Goal: Complete application form

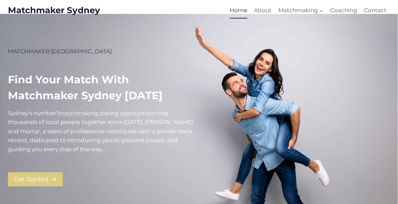
scroll to position [31, 0]
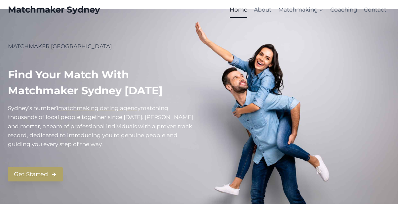
click at [42, 176] on span "Get Started" at bounding box center [31, 175] width 34 height 10
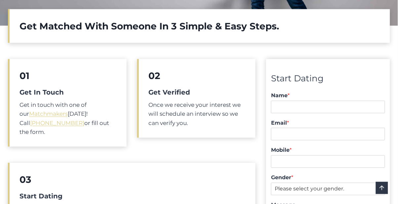
scroll to position [228, 0]
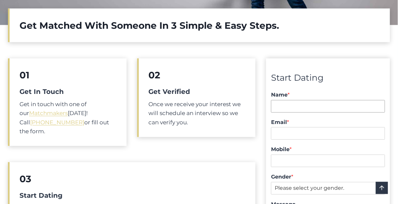
click at [325, 107] on input "Name *" at bounding box center [328, 106] width 114 height 13
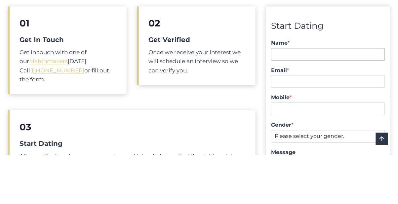
scroll to position [231, 0]
type input "David Rasmussen"
type input "Davidchristianrazz@gmail.com"
type input "0439747071"
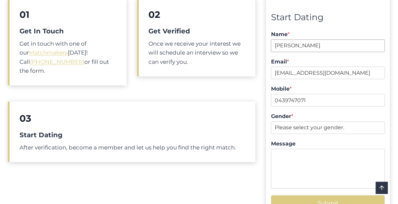
scroll to position [291, 0]
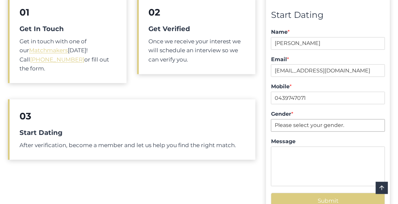
click at [371, 124] on select "Please select your gender. Male Female" at bounding box center [328, 125] width 114 height 13
select select "Male"
click at [271, 119] on select "Please select your gender. Male Female" at bounding box center [328, 125] width 114 height 13
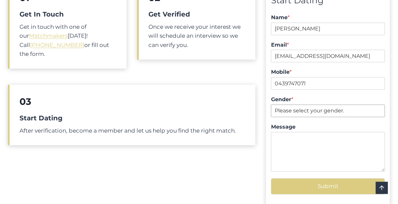
scroll to position [306, 0]
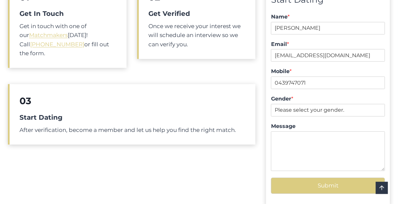
click at [333, 184] on button "Submit" at bounding box center [328, 185] width 114 height 16
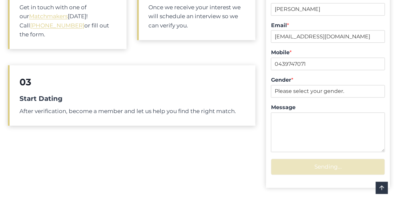
scroll to position [328, 0]
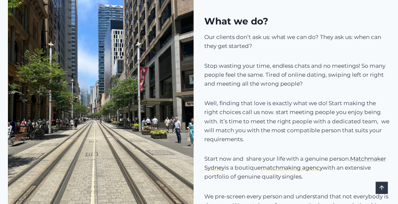
scroll to position [539, 0]
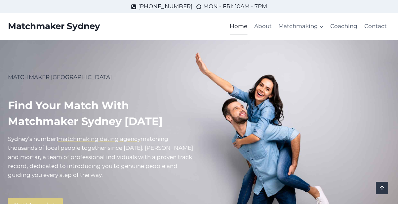
select select "[DEMOGRAPHIC_DATA]"
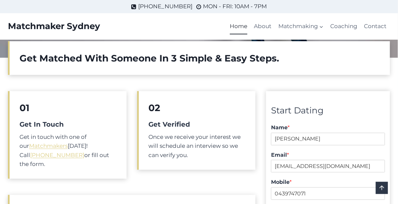
scroll to position [189, 0]
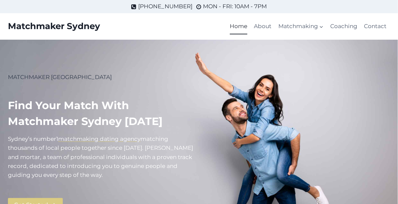
click at [375, 27] on link "Contact" at bounding box center [375, 27] width 29 height 16
select select "[DEMOGRAPHIC_DATA]"
